Goal: Task Accomplishment & Management: Manage account settings

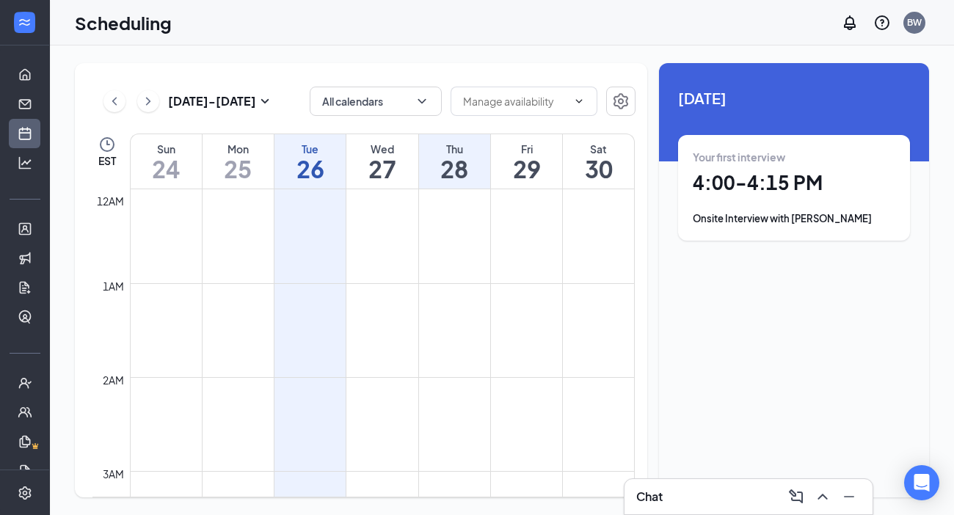
scroll to position [1339, 0]
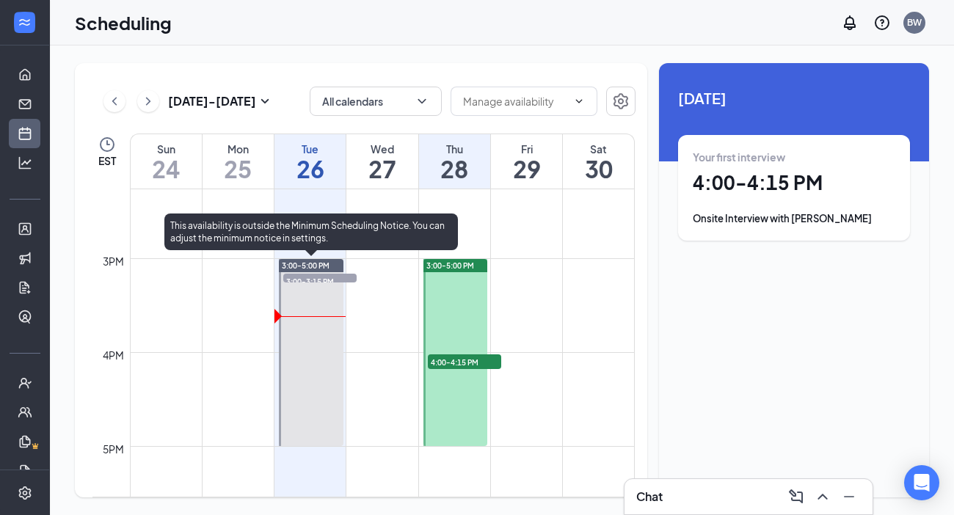
click at [335, 277] on span "3:00-3:15 PM" at bounding box center [319, 281] width 73 height 15
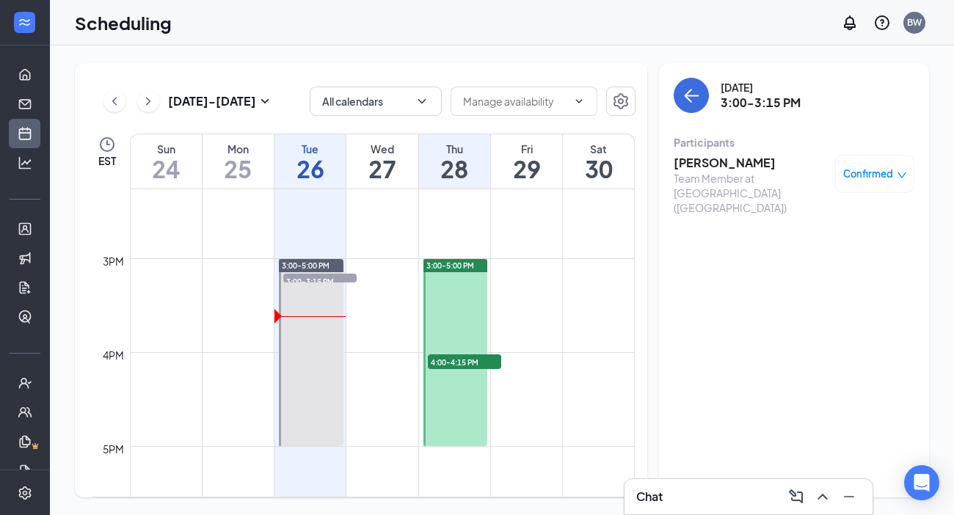
click at [688, 169] on h3 "[PERSON_NAME]" at bounding box center [750, 163] width 154 height 16
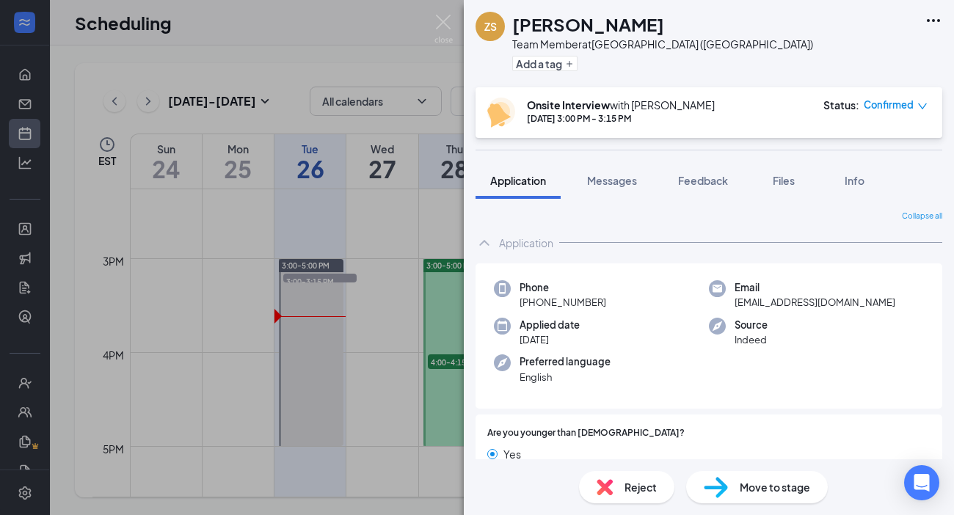
click at [621, 486] on div "Reject" at bounding box center [626, 487] width 95 height 32
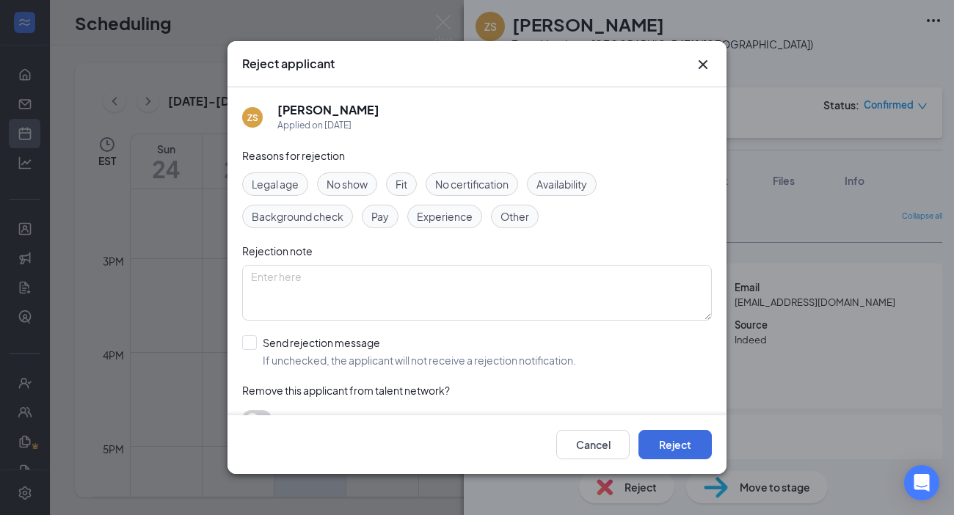
click at [363, 178] on span "No show" at bounding box center [346, 184] width 41 height 16
click at [660, 448] on button "Reject" at bounding box center [674, 444] width 73 height 29
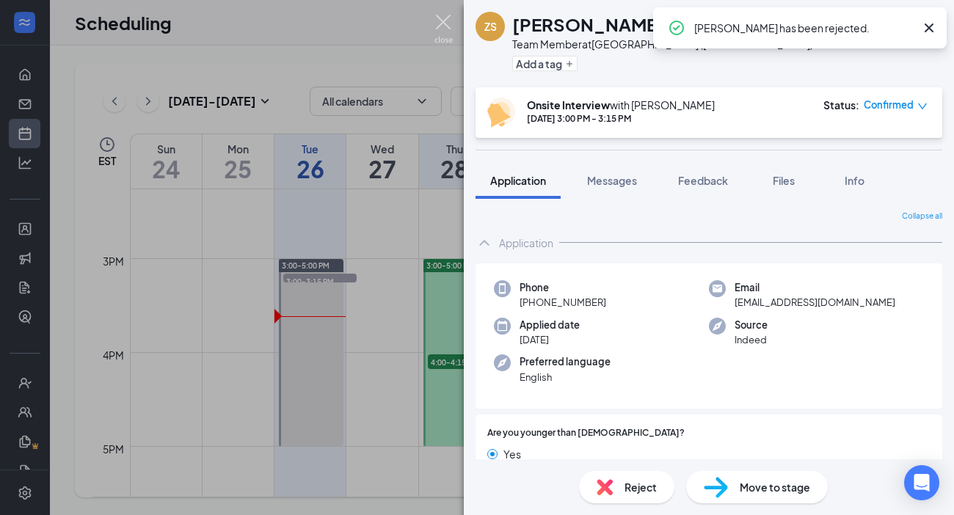
click at [443, 23] on img at bounding box center [443, 29] width 18 height 29
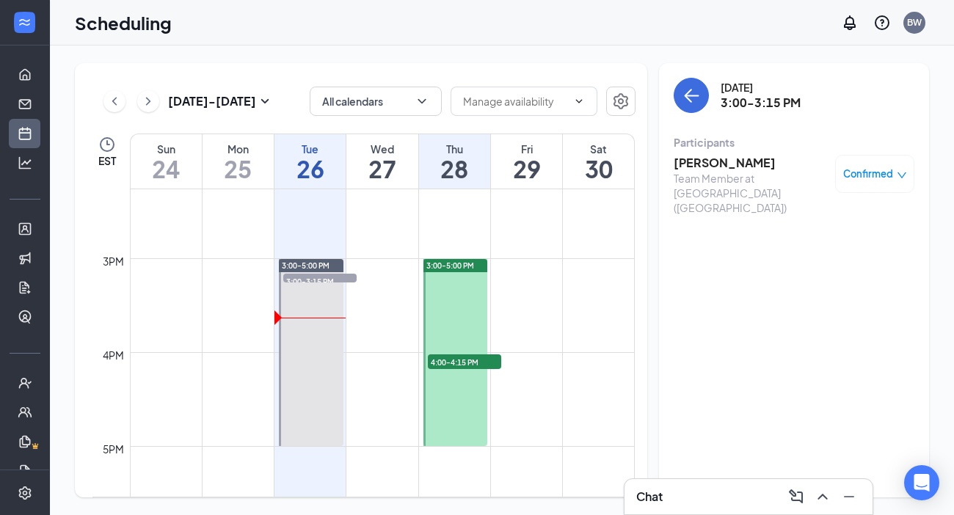
click at [778, 36] on div "Scheduling BW" at bounding box center [502, 22] width 904 height 45
